Goal: Information Seeking & Learning: Learn about a topic

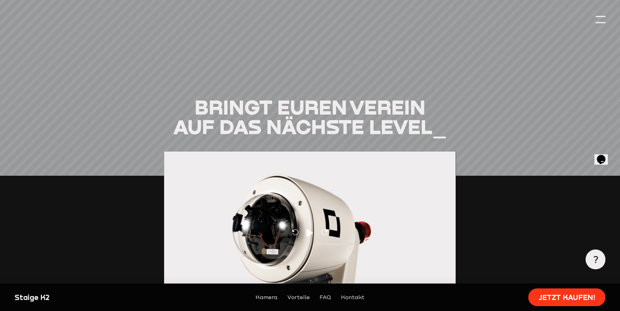
scroll to position [702, 0]
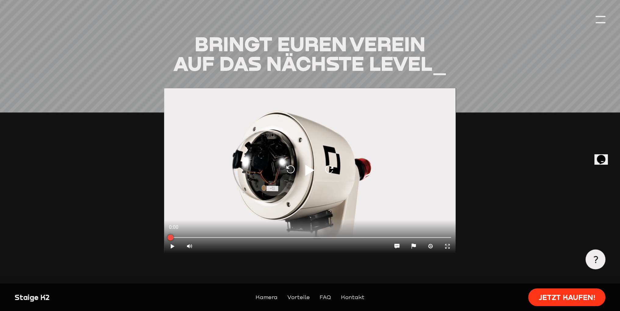
drag, startPoint x: 309, startPoint y: 158, endPoint x: 304, endPoint y: 152, distance: 8.2
click at [302, 153] on div "Reload Play Reload" at bounding box center [310, 170] width 292 height 164
type input "0.8"
drag, startPoint x: 173, startPoint y: 231, endPoint x: 186, endPoint y: 236, distance: 13.7
click at [173, 243] on icon "Pause" at bounding box center [173, 246] width 6 height 6
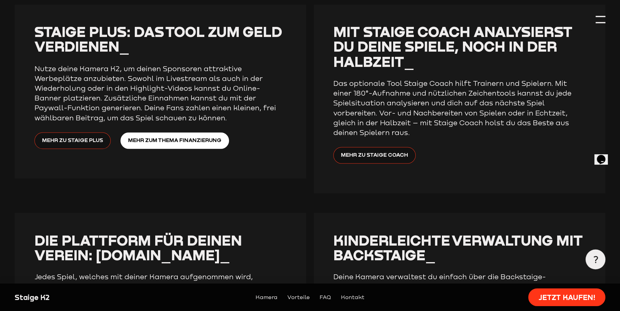
scroll to position [1465, 0]
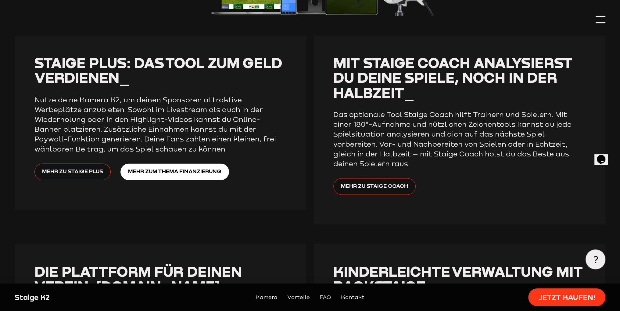
click at [376, 182] on span "Mehr zu Staige Coach" at bounding box center [374, 186] width 67 height 9
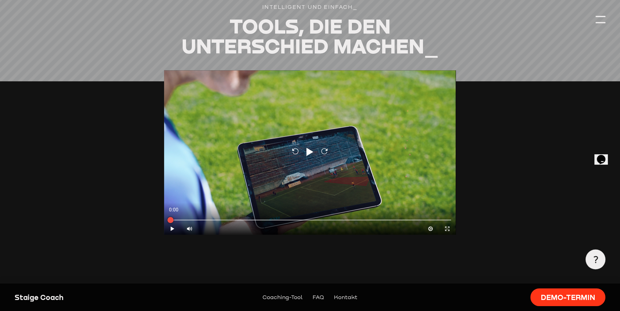
scroll to position [546, 0]
